Goal: Information Seeking & Learning: Learn about a topic

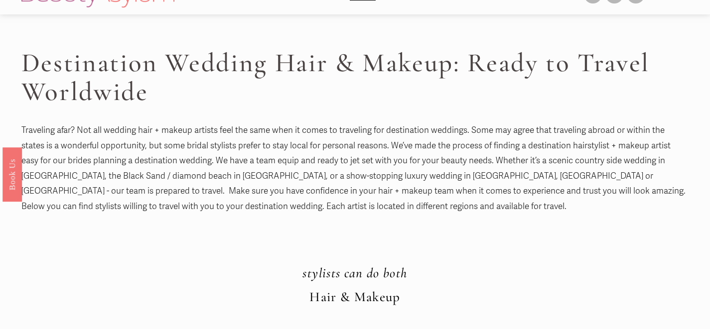
scroll to position [24, 0]
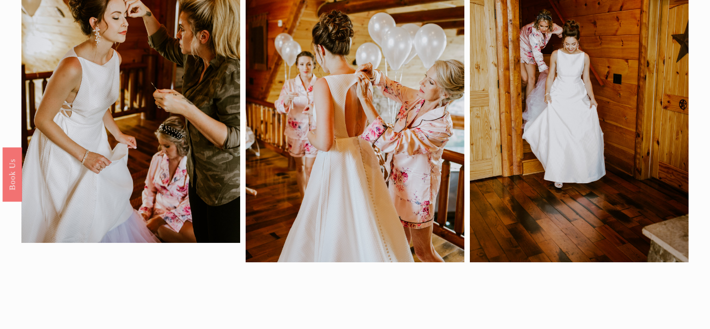
scroll to position [45, 0]
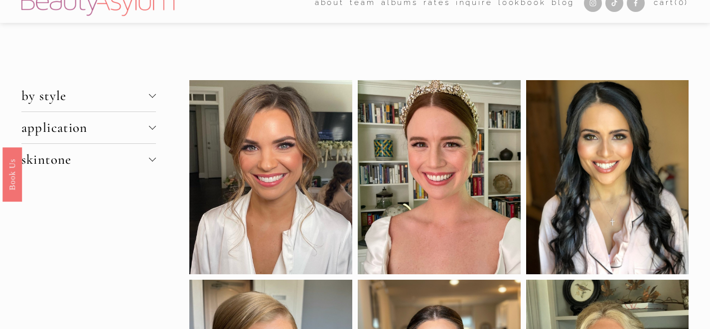
scroll to position [13, 0]
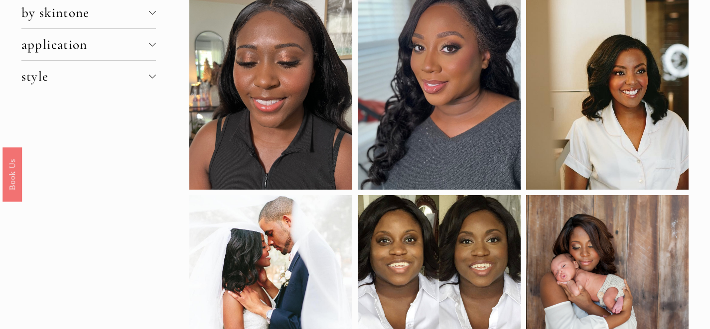
scroll to position [1, 0]
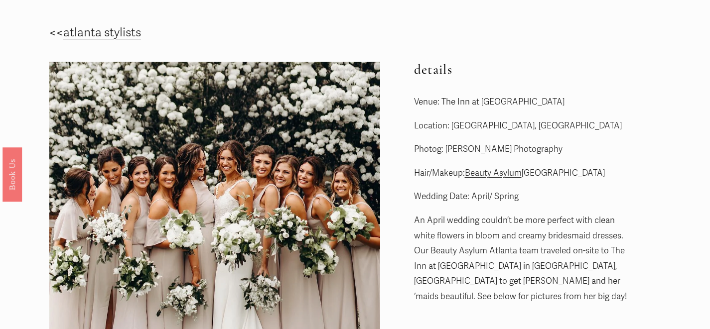
scroll to position [42, 0]
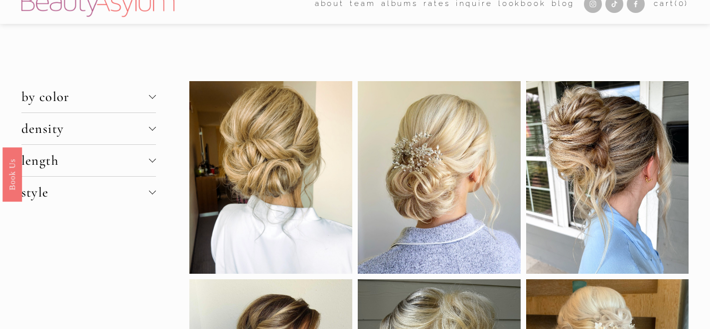
scroll to position [12, 0]
